Goal: Contribute content: Contribute content

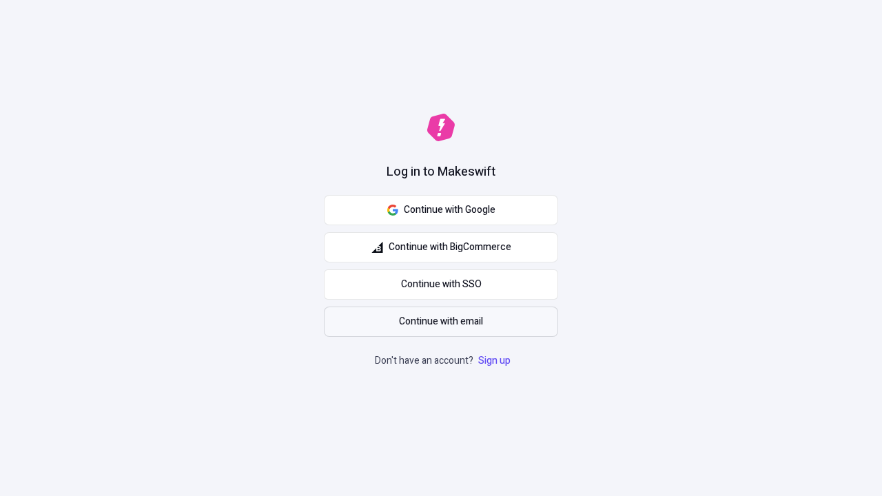
click at [441, 322] on span "Continue with email" at bounding box center [441, 321] width 84 height 15
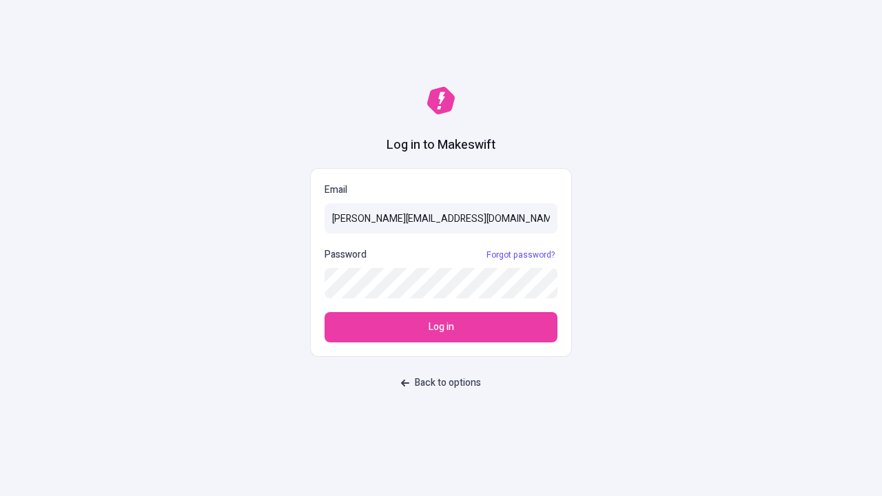
type input "[PERSON_NAME][EMAIL_ADDRESS][DOMAIN_NAME]"
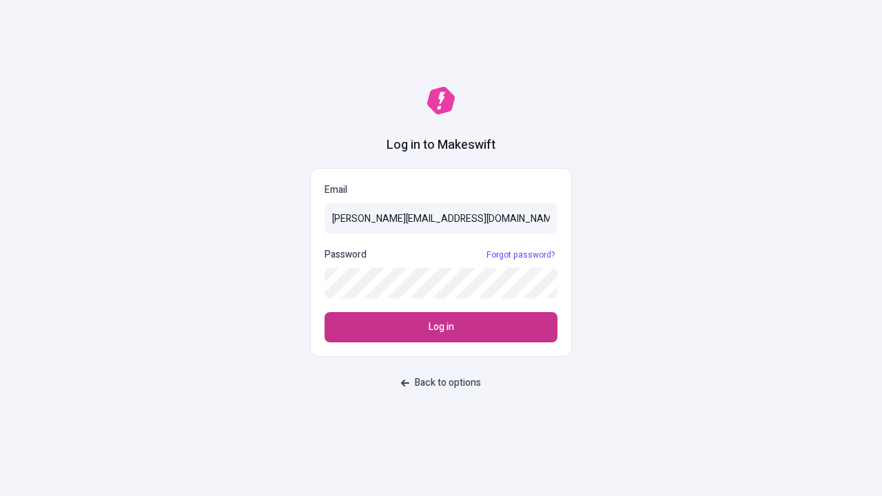
click at [441, 327] on span "Log in" at bounding box center [441, 327] width 25 height 15
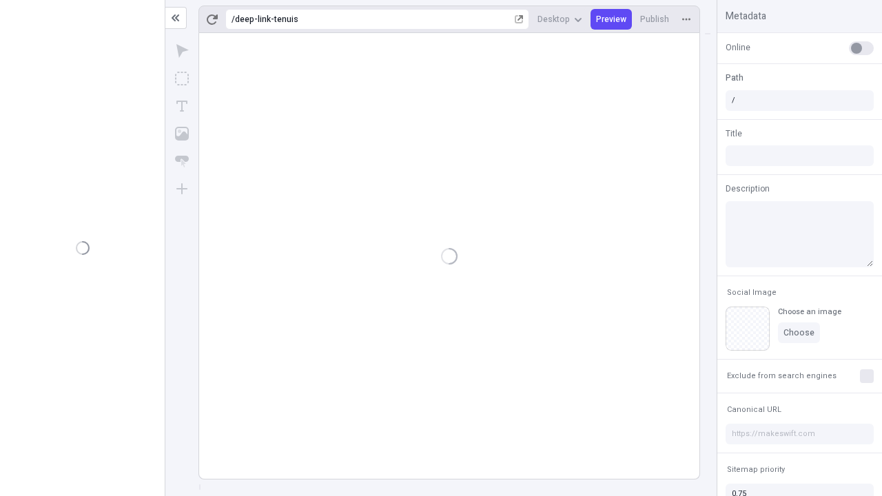
type input "/deep-link-tenuis"
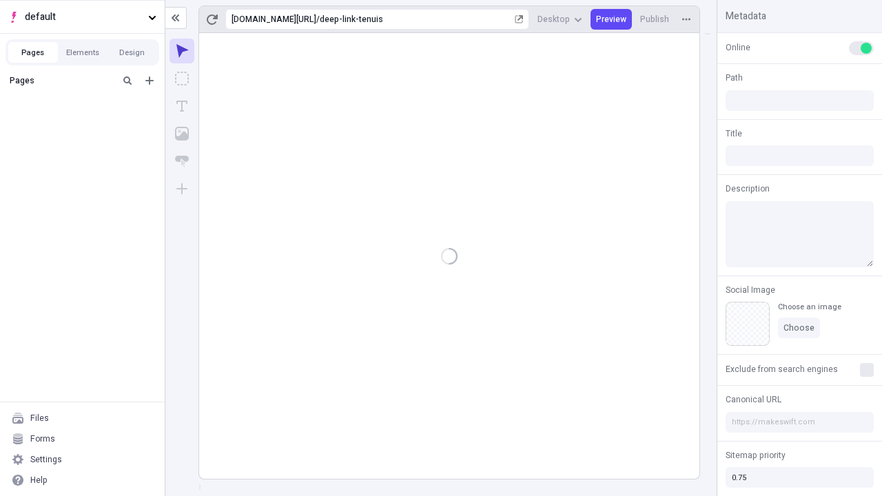
type input "/deep-link-tenuis"
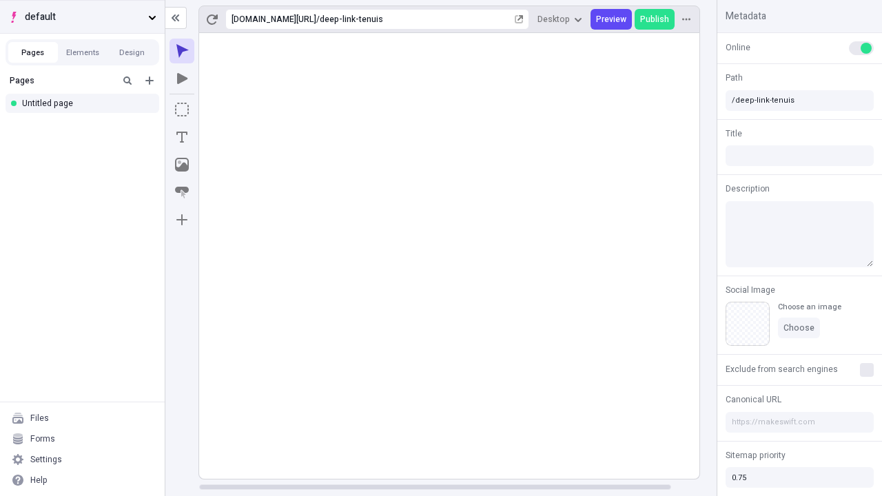
click at [82, 17] on span "default" at bounding box center [84, 17] width 118 height 15
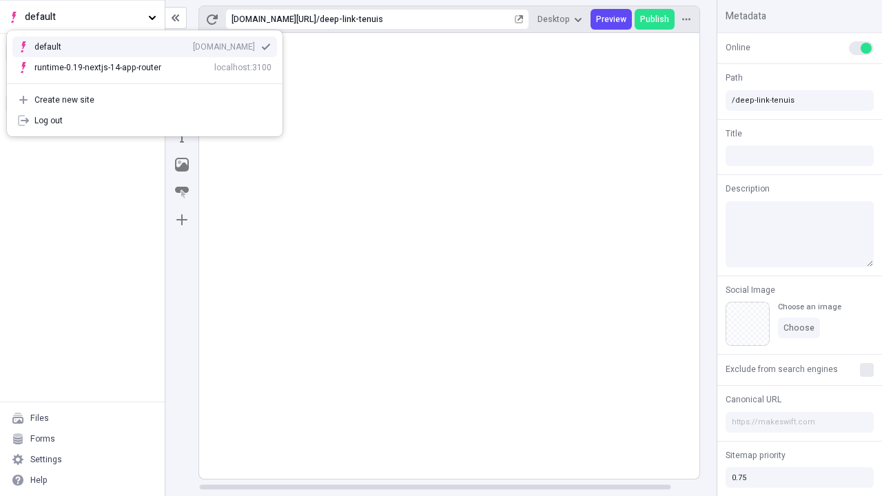
click at [193, 44] on div "qee9k4dy7d.staging.makeswift.site" at bounding box center [224, 46] width 62 height 11
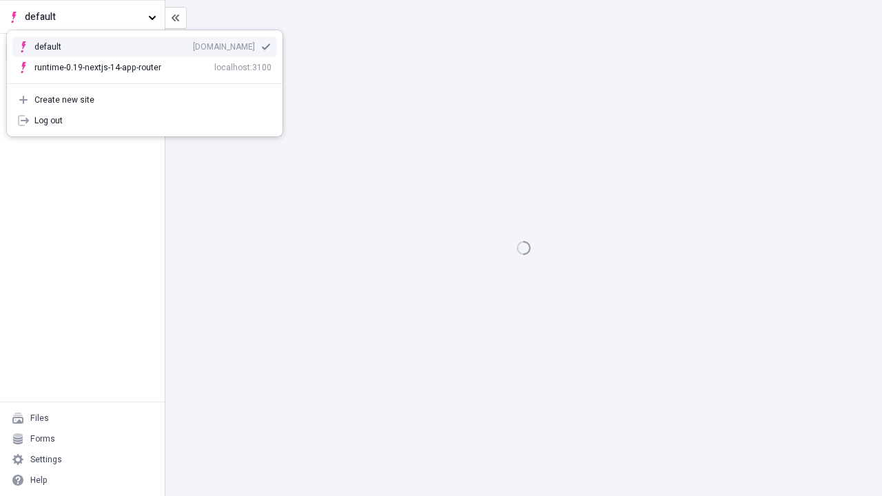
click at [149, 81] on icon "Add new" at bounding box center [149, 80] width 8 height 8
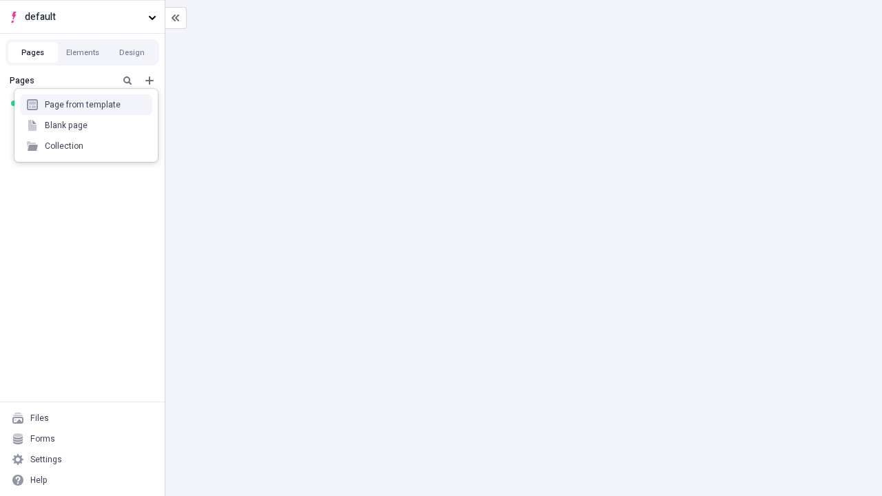
click at [86, 125] on div "Blank page" at bounding box center [86, 125] width 132 height 21
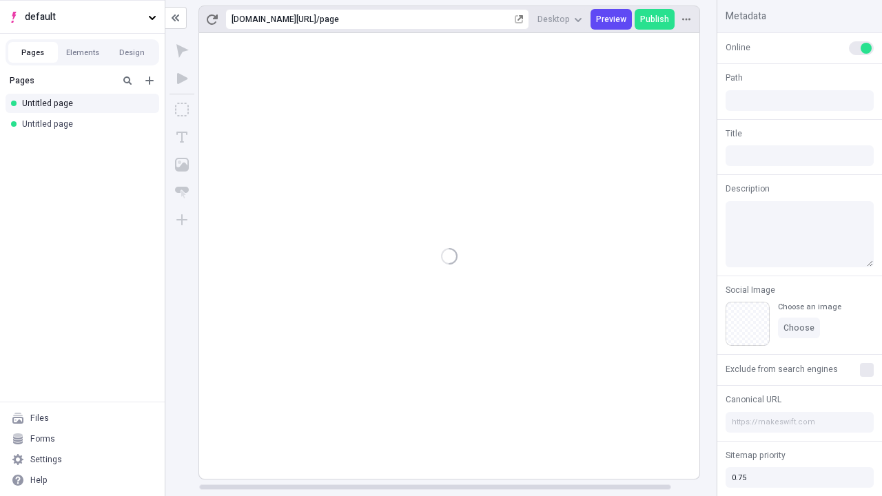
type input "/page"
click at [182, 110] on icon "Box" at bounding box center [182, 110] width 14 height 14
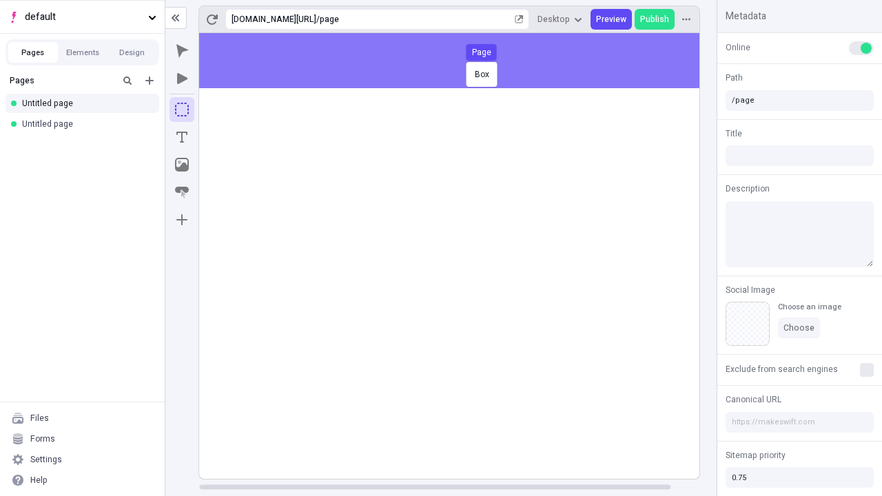
click at [463, 61] on div "Box Page" at bounding box center [441, 248] width 882 height 496
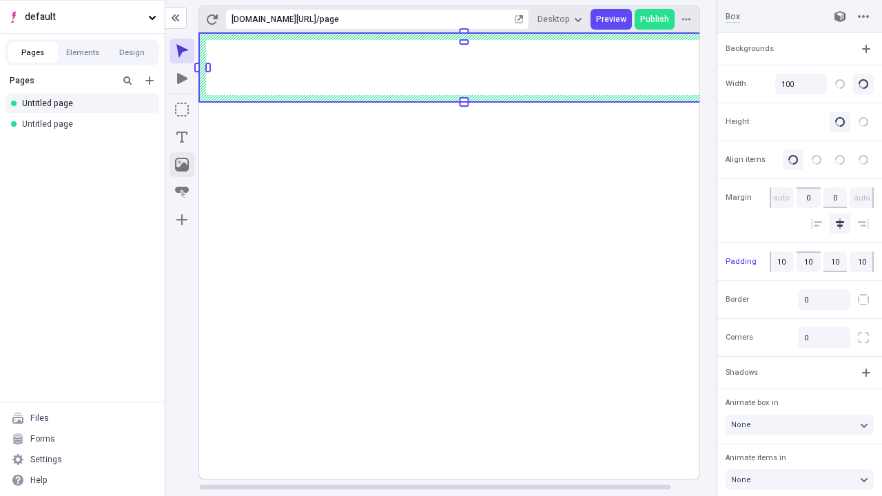
click at [182, 165] on icon "Image" at bounding box center [182, 165] width 14 height 14
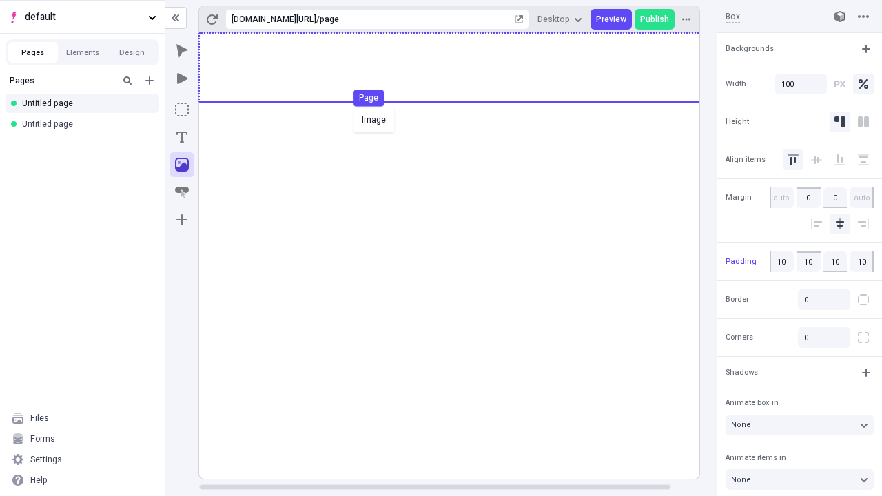
click at [463, 68] on div "Image Page" at bounding box center [441, 248] width 882 height 496
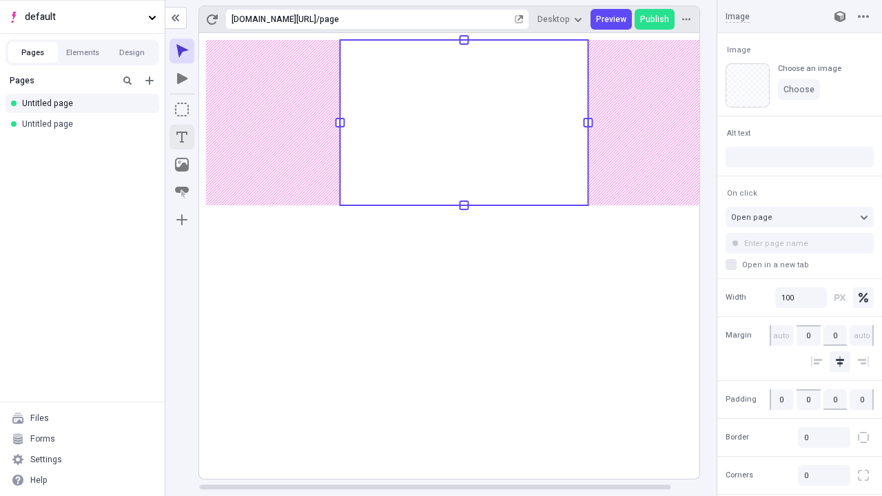
click at [182, 137] on icon "Text" at bounding box center [181, 137] width 11 height 11
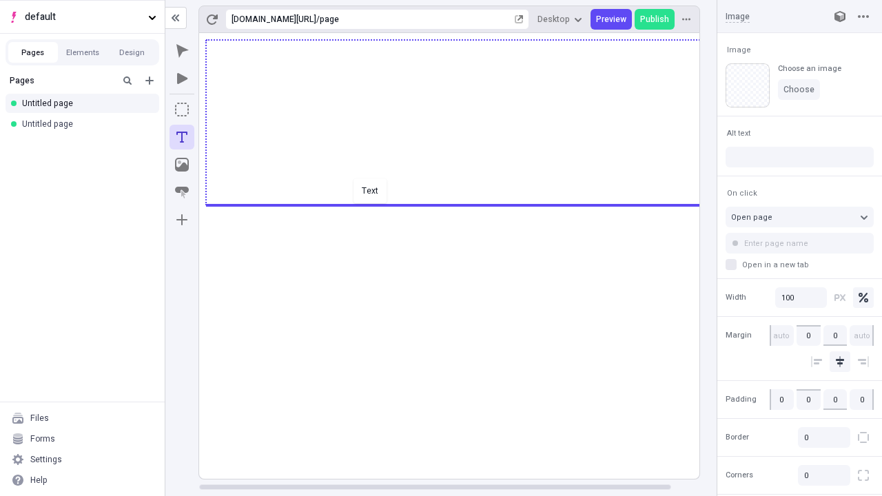
click at [463, 204] on div "Text" at bounding box center [441, 248] width 882 height 496
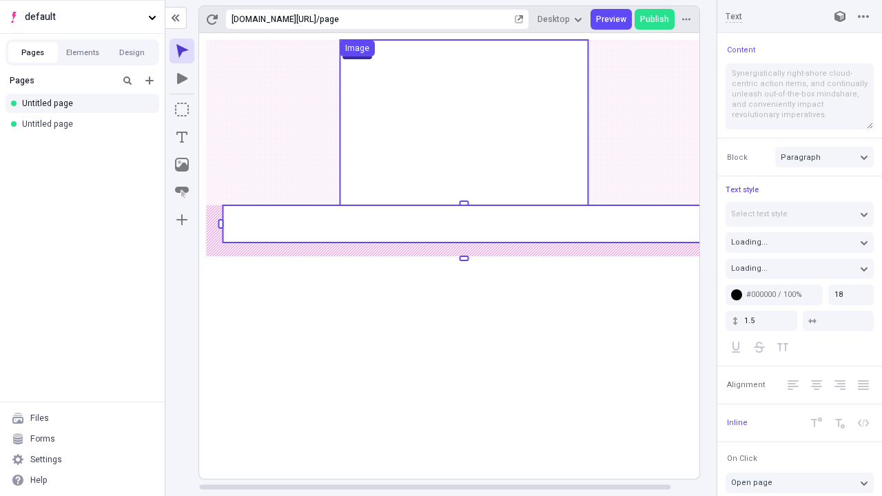
click at [463, 224] on rect at bounding box center [464, 223] width 482 height 37
click at [463, 224] on rect at bounding box center [464, 256] width 530 height 446
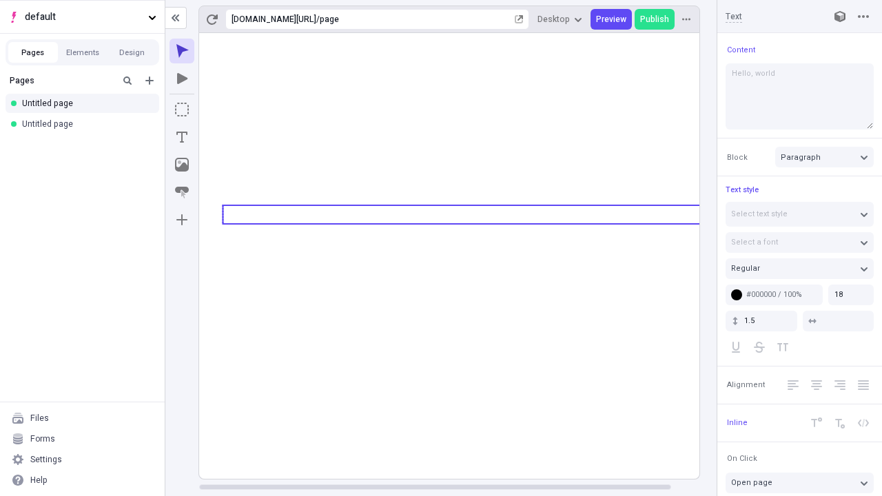
type textarea "Hello, world!"
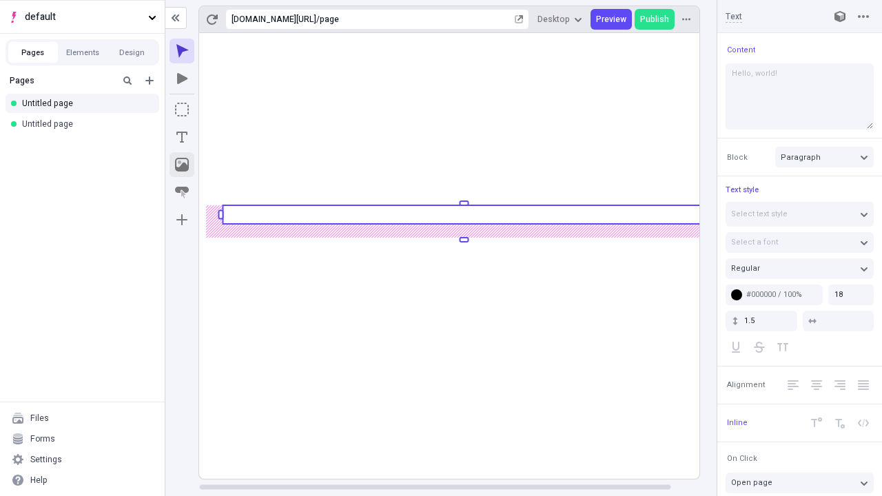
click at [182, 165] on icon "Image" at bounding box center [182, 165] width 14 height 14
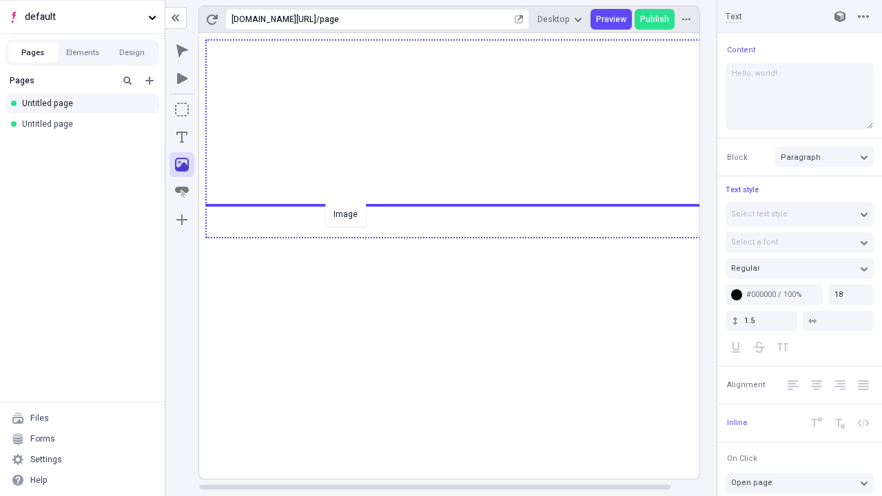
click at [463, 236] on div "Image" at bounding box center [441, 248] width 882 height 496
